Goal: Task Accomplishment & Management: Use online tool/utility

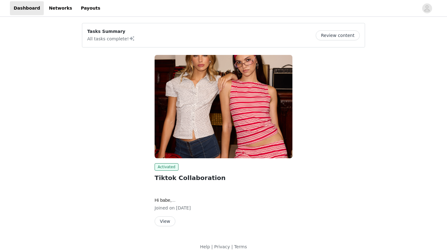
scroll to position [6, 0]
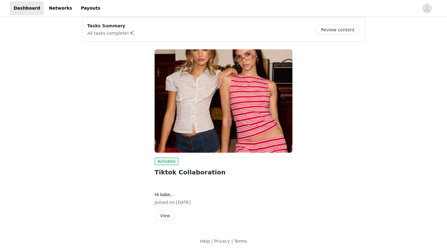
click at [167, 215] on button "View" at bounding box center [165, 216] width 21 height 10
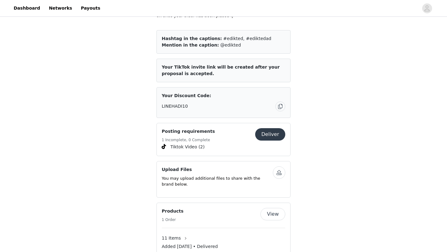
scroll to position [383, 0]
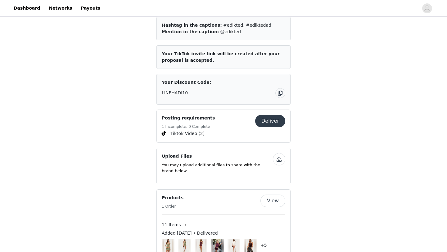
click at [263, 120] on button "Deliver" at bounding box center [270, 121] width 30 height 12
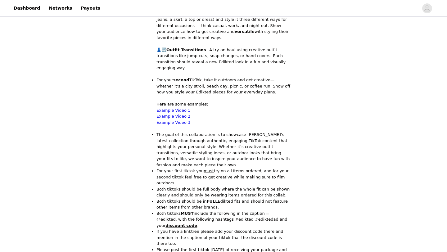
scroll to position [112, 0]
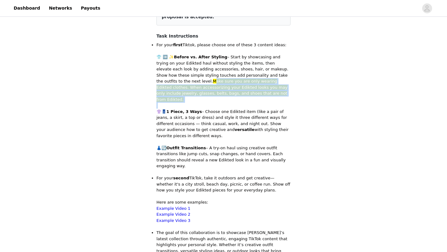
drag, startPoint x: 159, startPoint y: 80, endPoint x: 230, endPoint y: 98, distance: 72.5
click at [230, 98] on div "For your first Tiktok, please choose one of these 3 content ideas: 👕 ➡️ ✨ Befor…" at bounding box center [224, 254] width 134 height 424
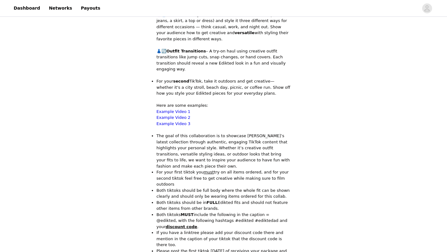
click at [212, 133] on p "The goal of this collaboration is to showcase [PERSON_NAME]’s latest collection…" at bounding box center [224, 151] width 134 height 36
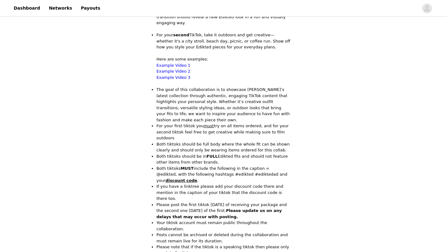
scroll to position [256, 0]
drag, startPoint x: 156, startPoint y: 134, endPoint x: 221, endPoint y: 131, distance: 64.9
click at [221, 131] on section "Back Tiktoks must include the following information in you caption as well as y…" at bounding box center [223, 110] width 149 height 643
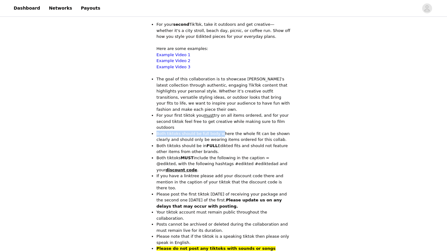
scroll to position [271, 0]
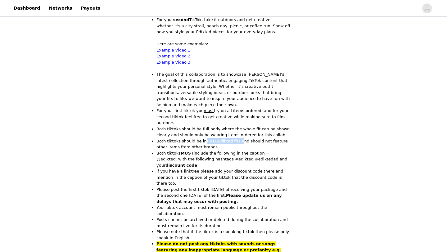
drag, startPoint x: 205, startPoint y: 131, endPoint x: 239, endPoint y: 130, distance: 33.6
click at [239, 138] on p "Both tiktoks should be in FULL Edikted fits and should not feature other items …" at bounding box center [224, 144] width 134 height 12
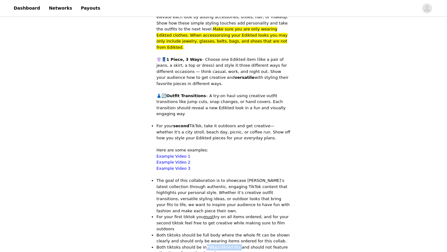
scroll to position [150, 0]
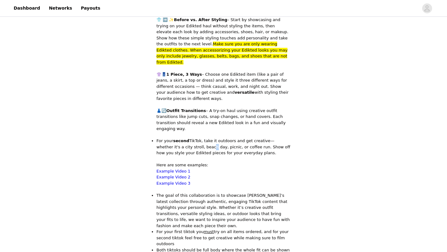
click at [190, 138] on p "For your second TikTok, take it outdoors and get creative—whether it's a city s…" at bounding box center [224, 147] width 134 height 18
drag, startPoint x: 245, startPoint y: 106, endPoint x: 292, endPoint y: 104, distance: 46.6
click at [292, 104] on section "Back Tiktoks must include the following information in you caption as well as y…" at bounding box center [223, 217] width 149 height 643
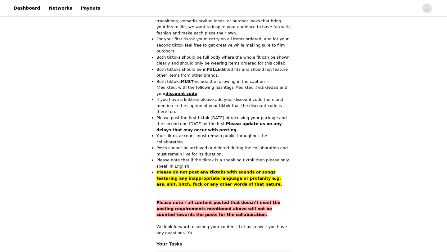
scroll to position [375, 0]
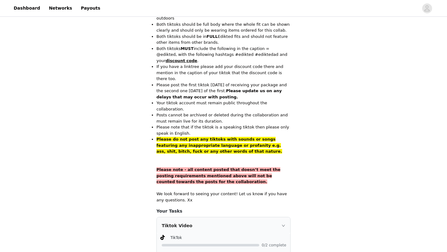
click at [213, 191] on p "We look forward to seeing your content! Let us know if you have any questions. …" at bounding box center [224, 197] width 134 height 12
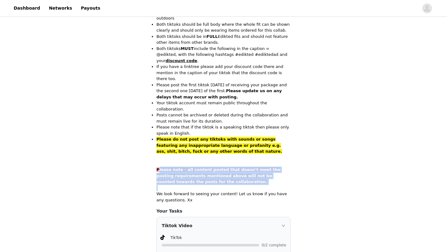
drag, startPoint x: 158, startPoint y: 146, endPoint x: 214, endPoint y: 161, distance: 57.5
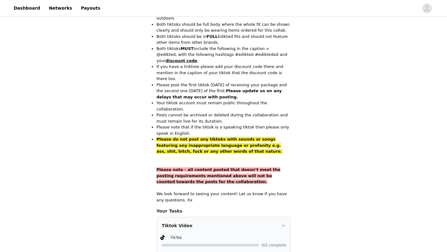
click at [175, 167] on span "Please note - all content posted that doesn’t meet the posting requirements men…" at bounding box center [219, 175] width 124 height 17
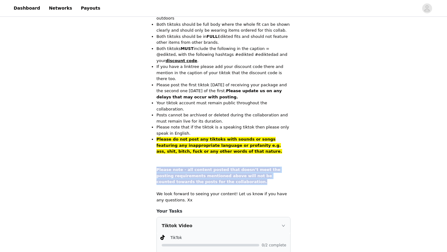
drag, startPoint x: 157, startPoint y: 144, endPoint x: 228, endPoint y: 157, distance: 72.8
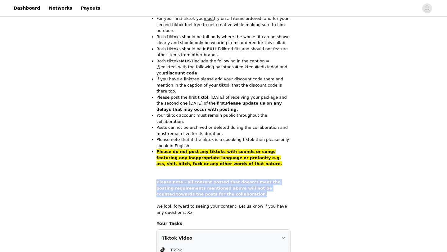
scroll to position [356, 0]
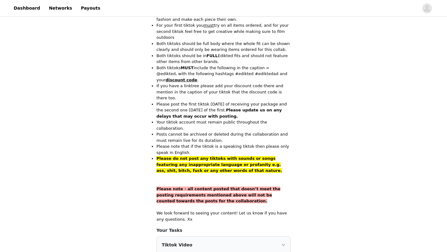
click at [257, 131] on p "Posts cannot be archived or deleted during the collaboration and must remain li…" at bounding box center [224, 137] width 134 height 12
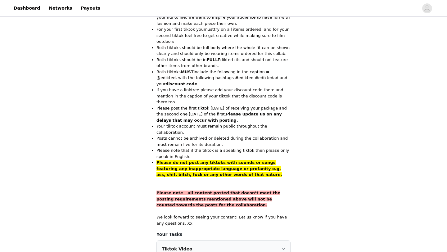
scroll to position [405, 0]
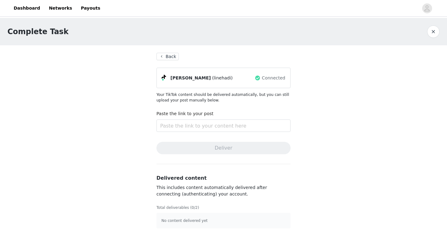
click at [174, 60] on button "Back" at bounding box center [168, 56] width 22 height 7
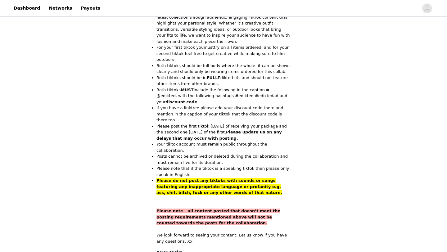
scroll to position [327, 0]
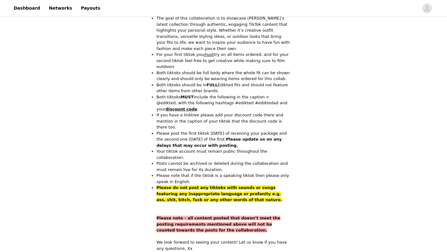
click at [166, 107] on strong "discount code" at bounding box center [182, 109] width 32 height 5
click at [197, 107] on strong "discount code" at bounding box center [182, 109] width 32 height 5
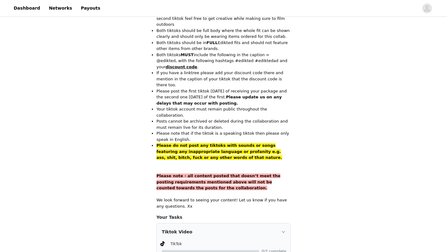
scroll to position [405, 0]
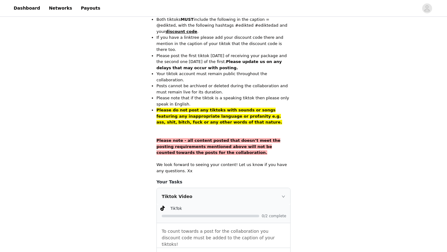
click at [280, 188] on div "Tiktok Video" at bounding box center [224, 196] width 134 height 17
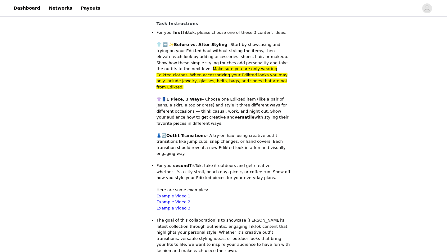
scroll to position [0, 0]
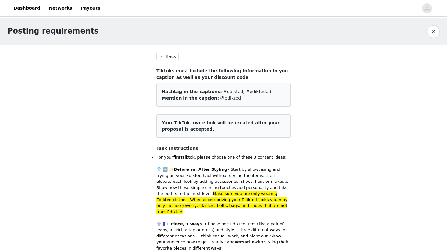
click at [170, 57] on button "Back" at bounding box center [168, 56] width 22 height 7
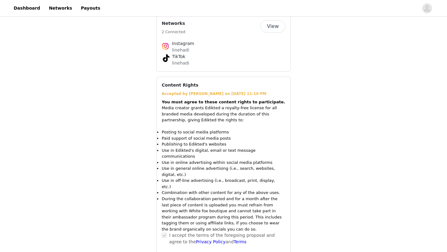
scroll to position [639, 0]
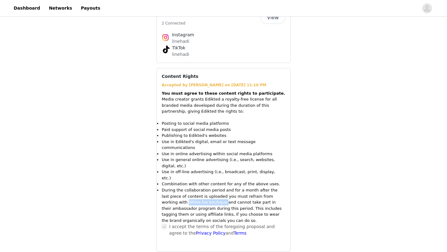
drag, startPoint x: 162, startPoint y: 190, endPoint x: 198, endPoint y: 192, distance: 36.7
click at [198, 192] on li "During the collaboration period and for a month after the last piece of content…" at bounding box center [224, 205] width 124 height 36
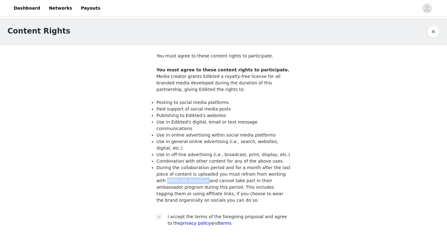
drag, startPoint x: 275, startPoint y: 168, endPoint x: 183, endPoint y: 176, distance: 92.3
click at [183, 176] on li "During the collaboration period and for a month after the last piece of content…" at bounding box center [224, 184] width 134 height 39
copy li "White fox boutique"
click at [250, 109] on li "Paid support of social media posts" at bounding box center [224, 109] width 134 height 7
